Goal: Task Accomplishment & Management: Manage account settings

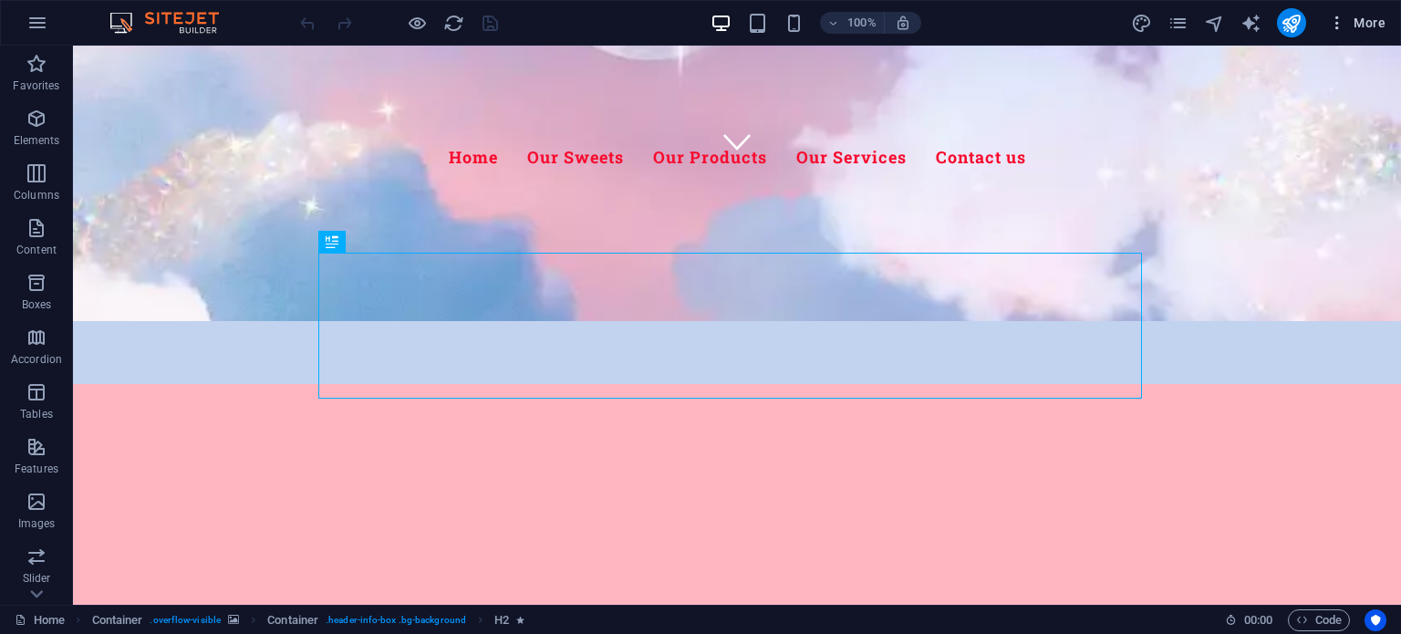
click at [1376, 20] on span "More" at bounding box center [1356, 23] width 57 height 18
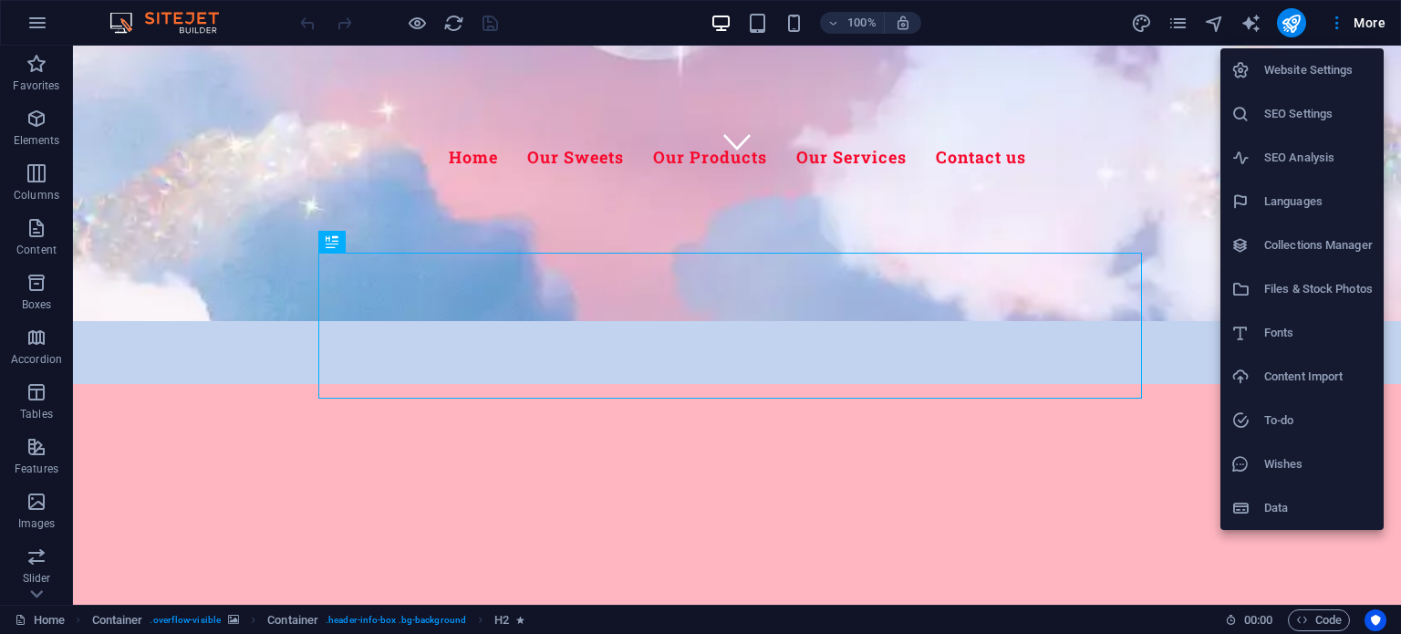
click at [1281, 519] on li "Data" at bounding box center [1302, 508] width 163 height 44
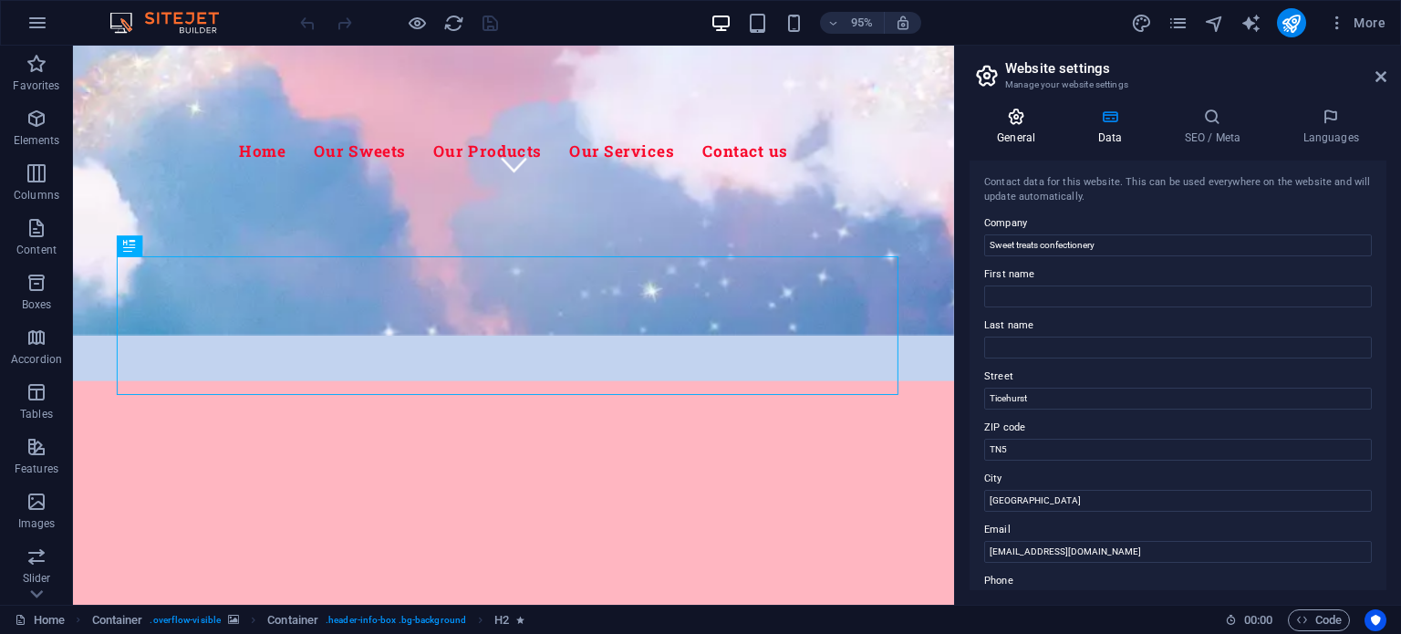
click at [1017, 114] on icon at bounding box center [1016, 117] width 93 height 18
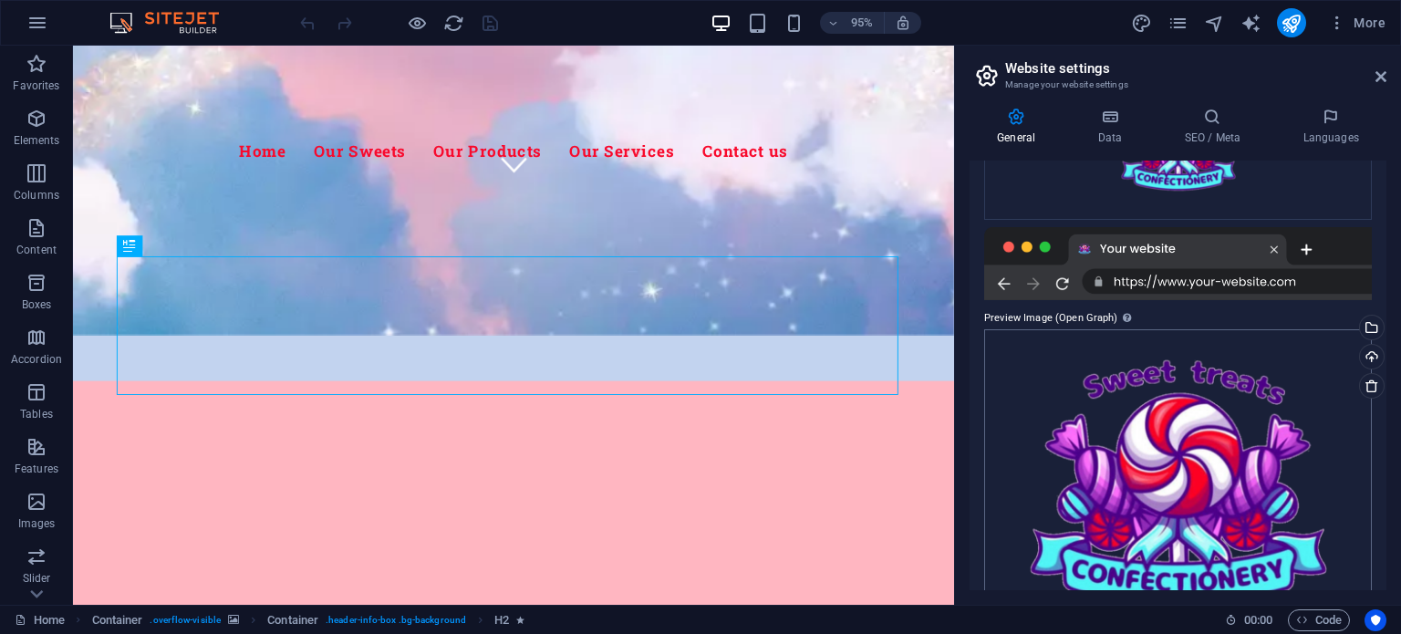
scroll to position [411, 0]
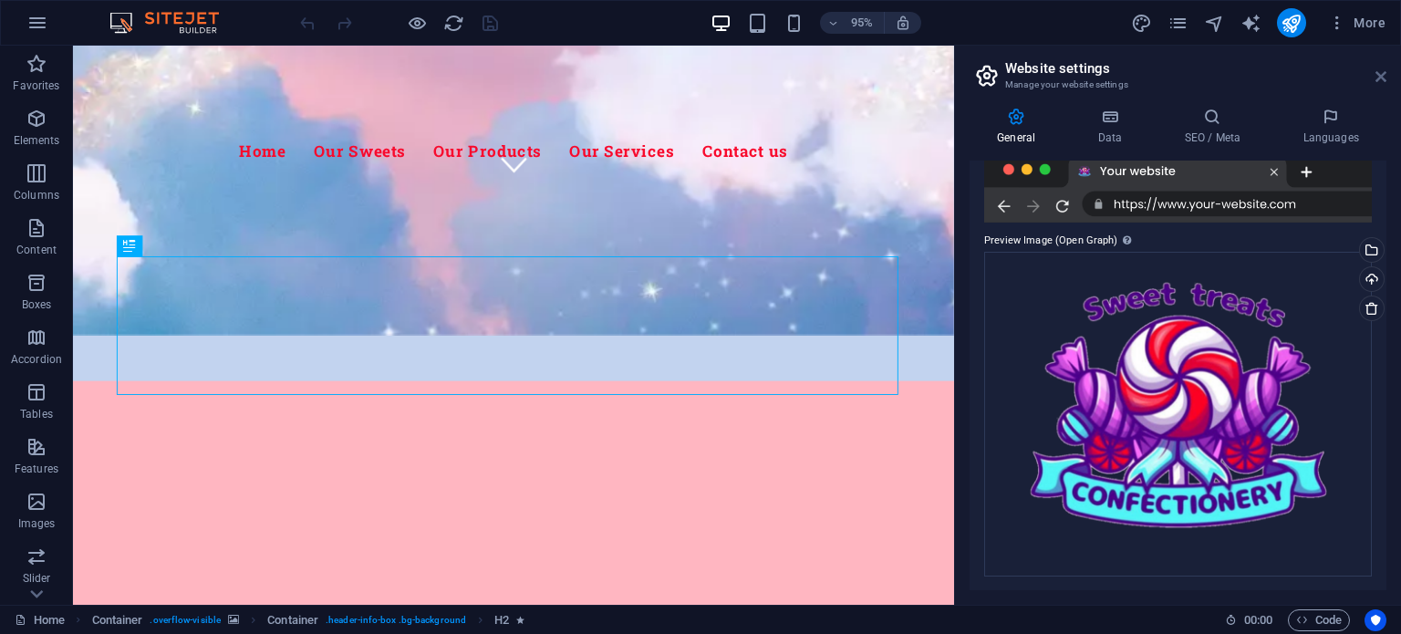
click at [1381, 79] on icon at bounding box center [1381, 76] width 11 height 15
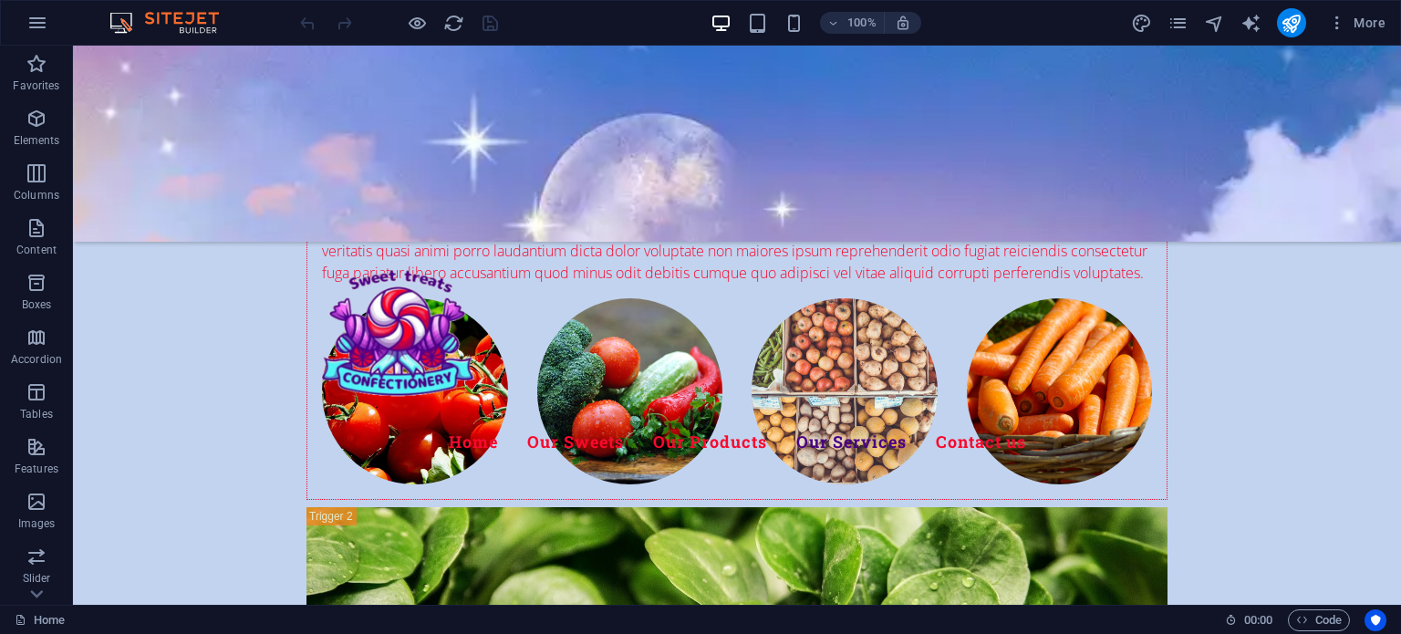
scroll to position [9119, 0]
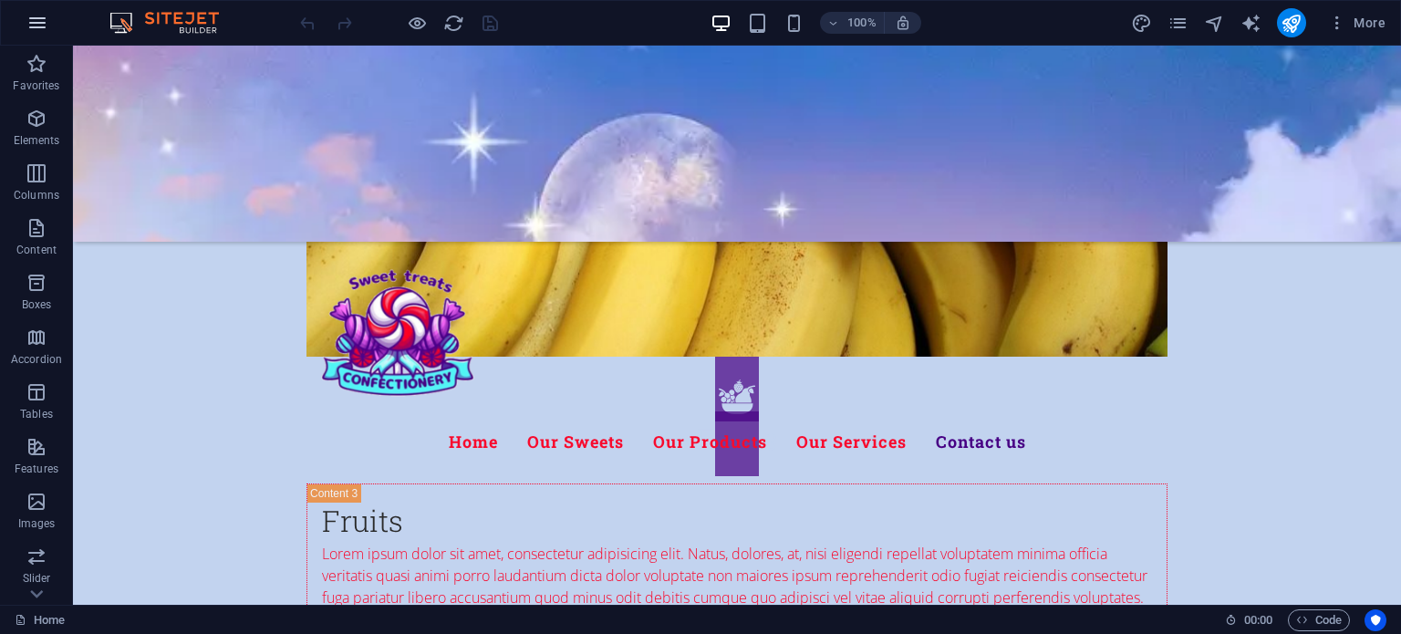
click at [22, 17] on button "button" at bounding box center [38, 23] width 44 height 44
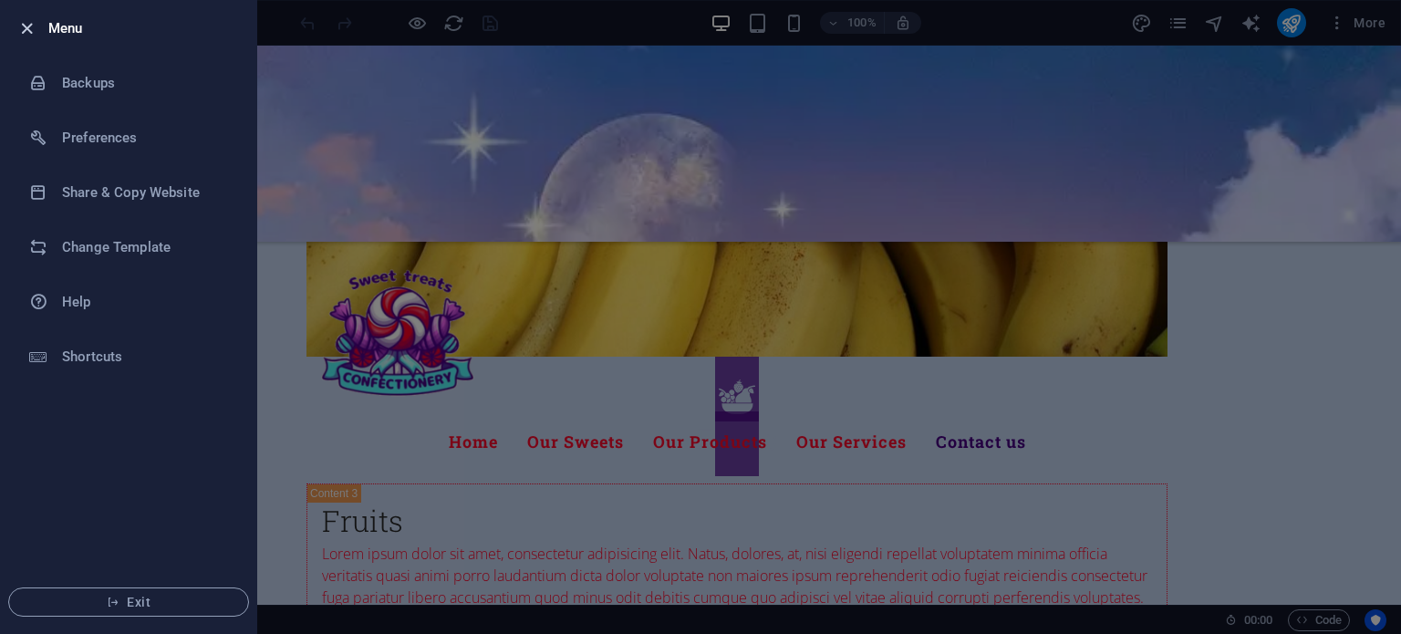
click at [18, 36] on icon "button" at bounding box center [26, 28] width 21 height 21
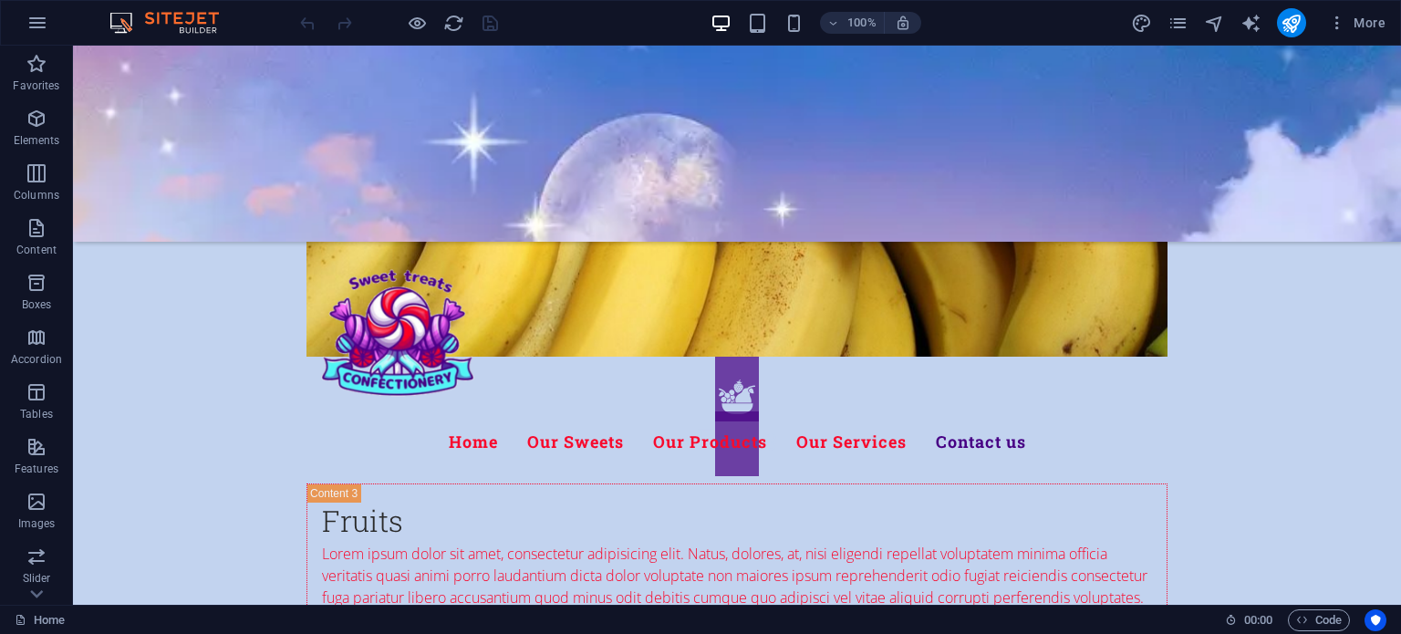
click at [1167, 15] on div "More" at bounding box center [1262, 22] width 262 height 29
click at [1174, 17] on icon "pages" at bounding box center [1178, 23] width 21 height 21
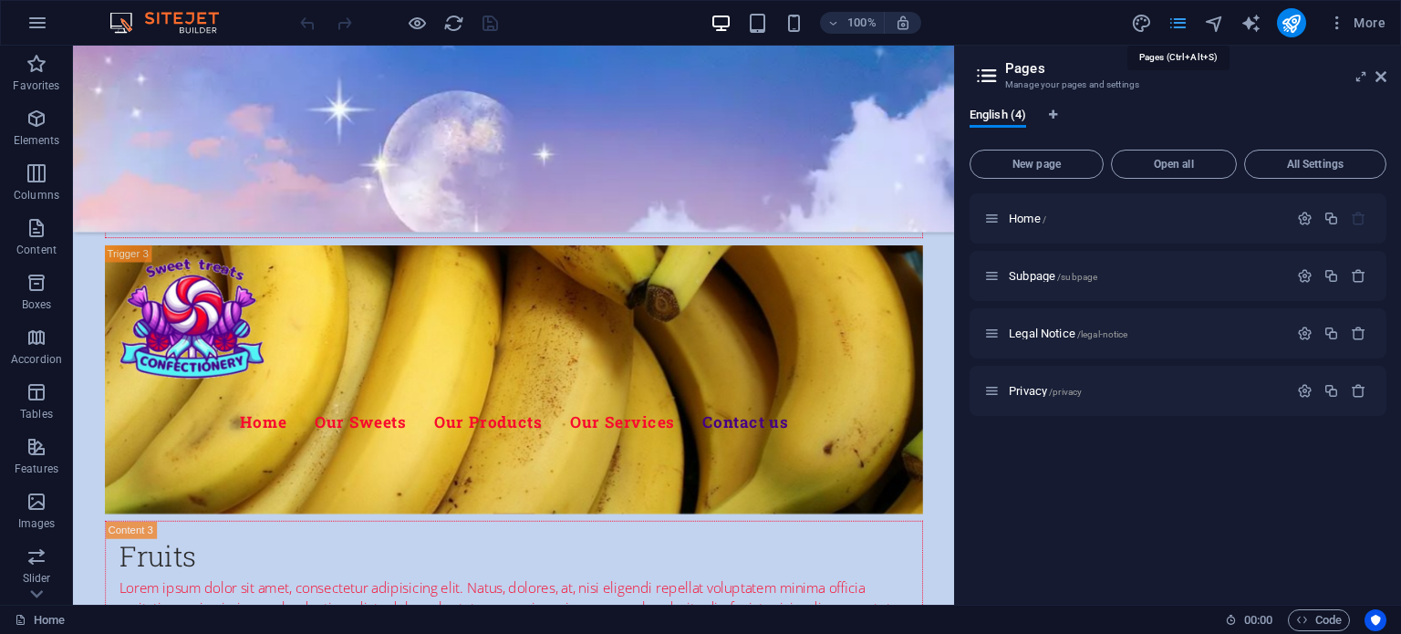
scroll to position [9105, 0]
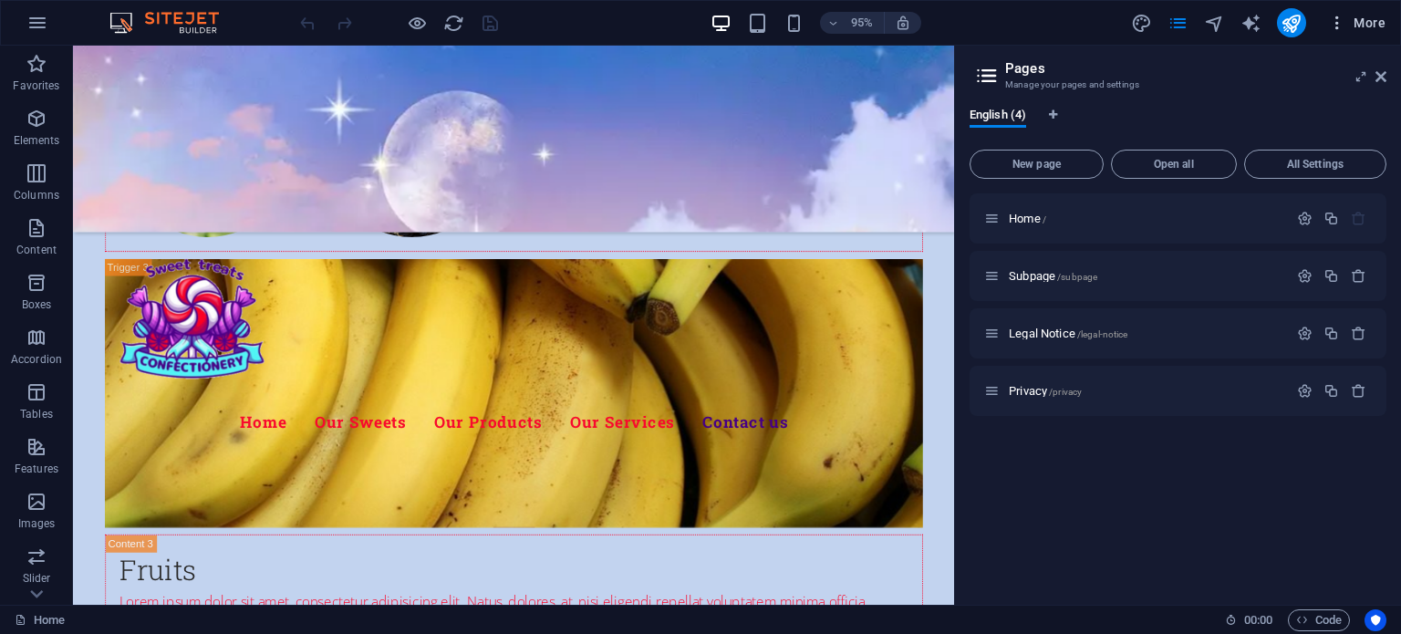
click at [1339, 28] on icon "button" at bounding box center [1337, 23] width 18 height 18
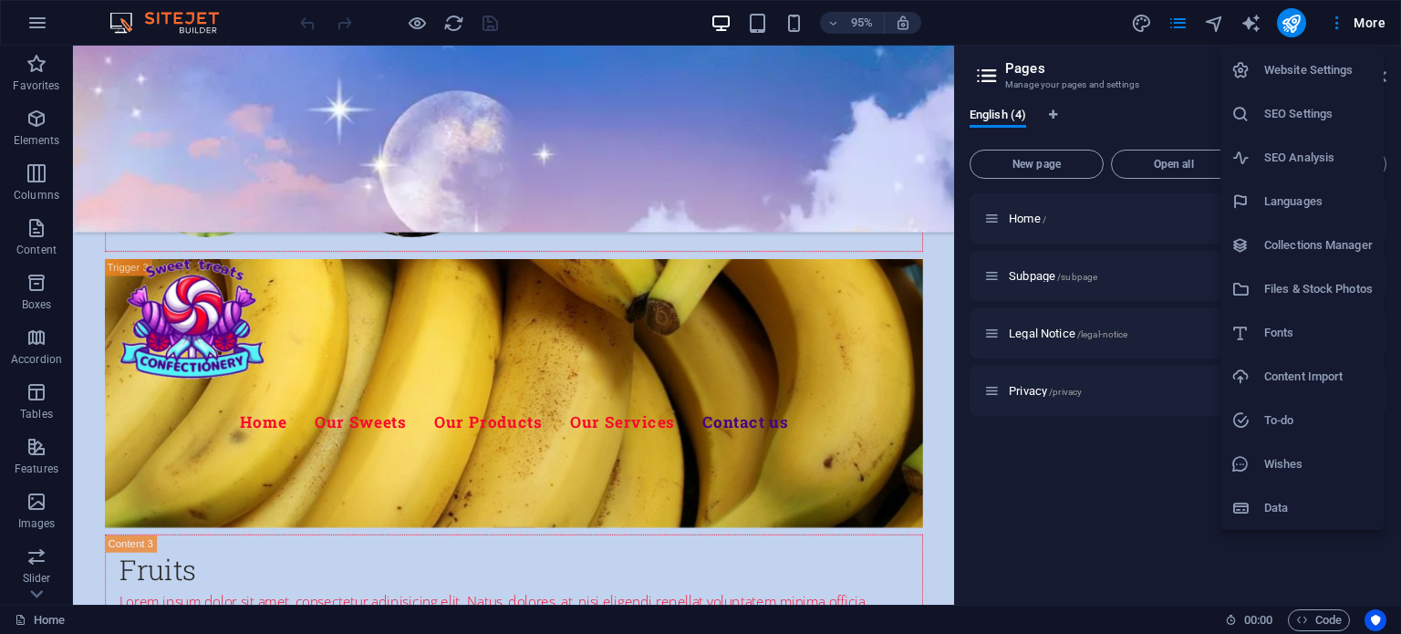
click at [1286, 68] on h6 "Website Settings" at bounding box center [1318, 70] width 109 height 22
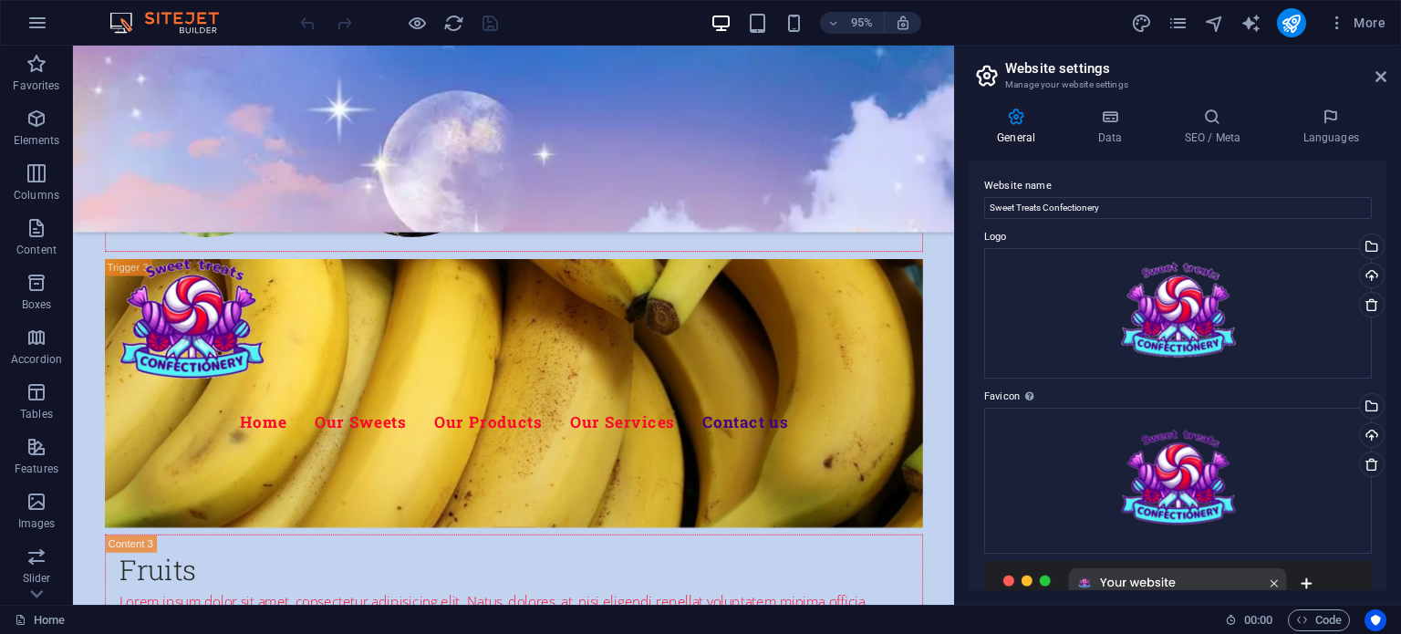
click at [1390, 65] on aside "Website settings Manage your website settings General Data SEO / Meta Languages…" at bounding box center [1177, 325] width 447 height 559
click at [1373, 74] on h2 "Website settings" at bounding box center [1195, 68] width 381 height 16
drag, startPoint x: 1385, startPoint y: 79, endPoint x: 1239, endPoint y: 25, distance: 155.9
click at [1385, 79] on icon at bounding box center [1381, 76] width 11 height 15
